Goal: Find specific page/section: Find specific page/section

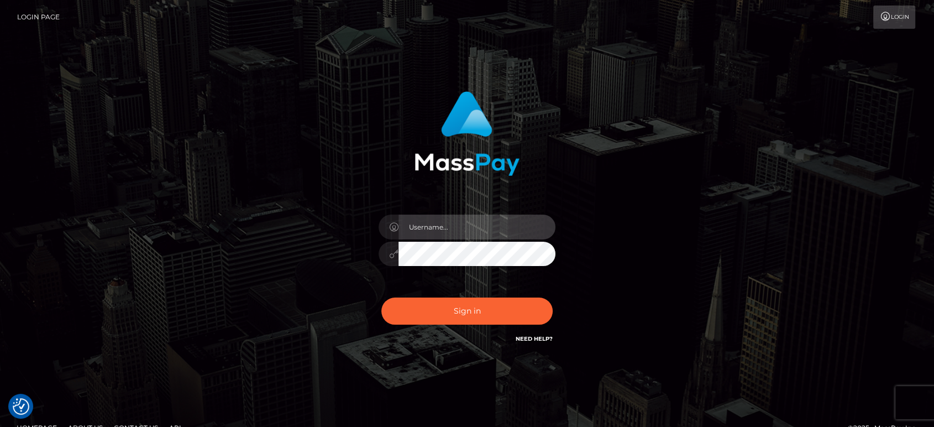
click at [434, 227] on input "text" at bounding box center [476, 226] width 157 height 25
paste input "[PERSON_NAME].B2"
type input "[PERSON_NAME].B2"
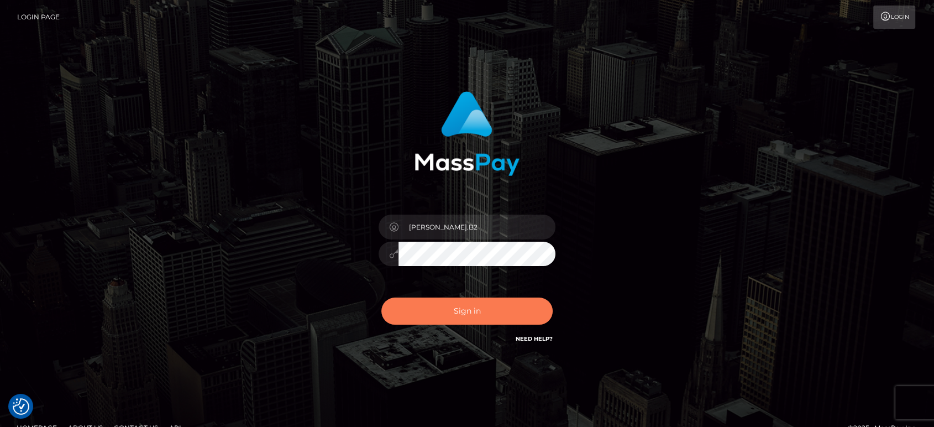
click at [460, 313] on button "Sign in" at bounding box center [466, 310] width 171 height 27
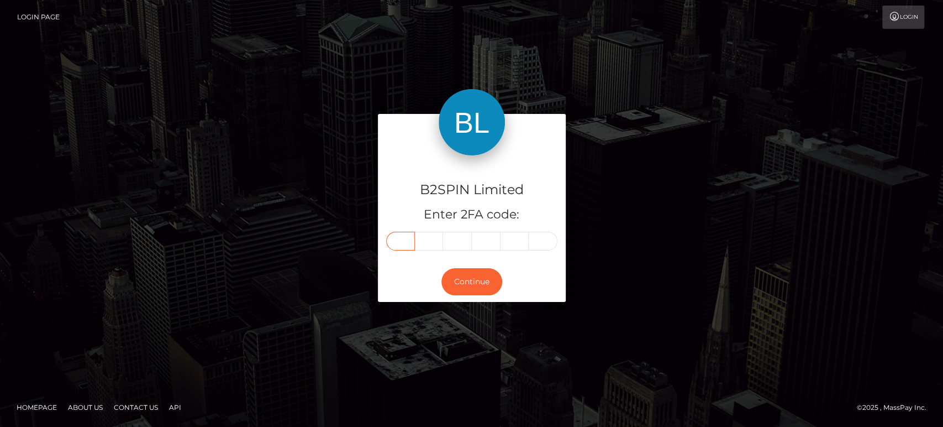
paste input "6"
type input "6"
type input "1"
type input "0"
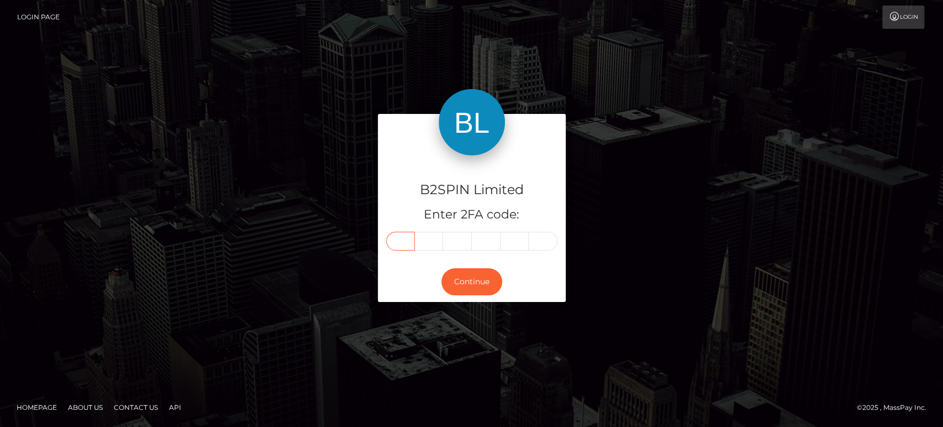
type input "7"
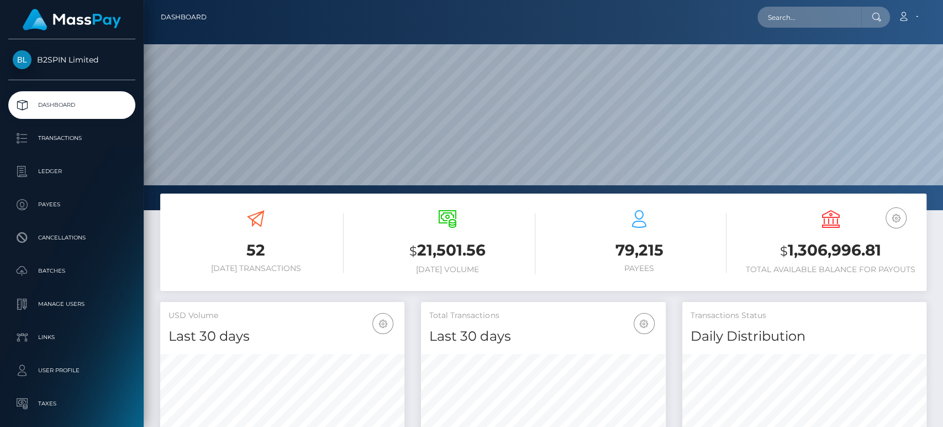
scroll to position [195, 244]
click at [808, 21] on input "text" at bounding box center [810, 17] width 104 height 21
paste input "2163ed50-6f7b-498c-89a8-ca3edfa7e9c1"
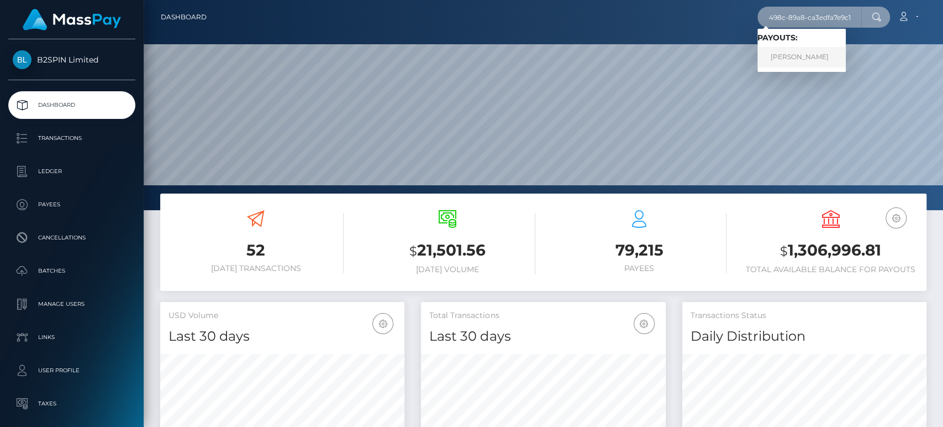
type input "2163ed50-6f7b-498c-89a8-ca3edfa7e9c1"
click at [825, 51] on link "[PERSON_NAME]" at bounding box center [802, 57] width 88 height 20
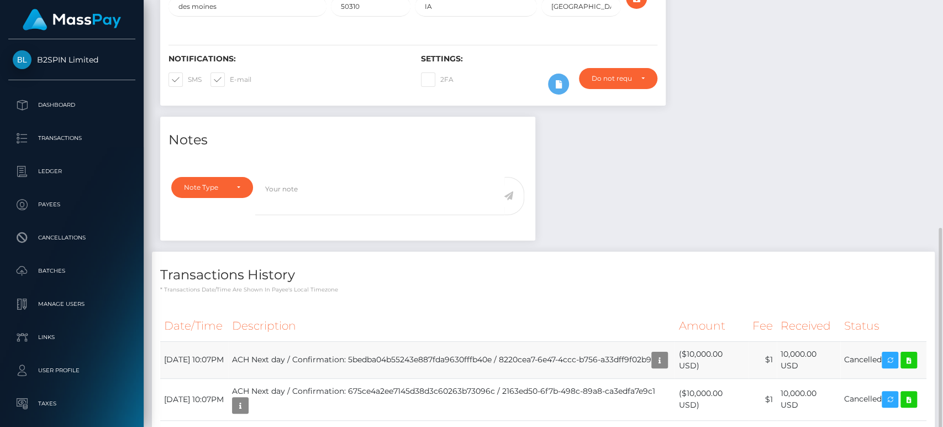
scroll to position [359, 0]
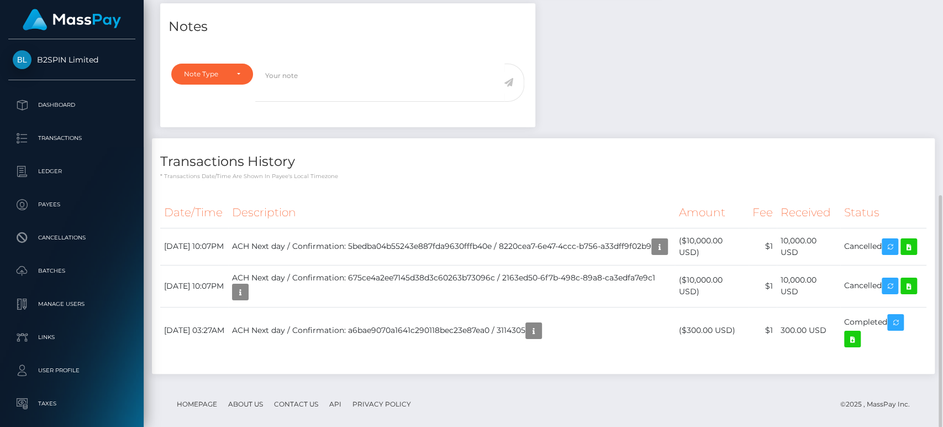
click at [671, 117] on div "Notes Note Type Compliance Clear Compliance General Note Type" at bounding box center [543, 193] width 783 height 381
